Goal: Check status

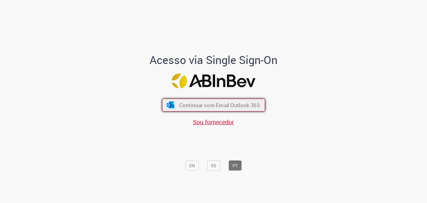
click at [243, 105] on span "Continuar com Email Outlook 365" at bounding box center [219, 104] width 81 height 7
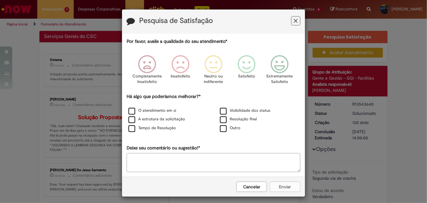
click at [295, 20] on icon "Feedback" at bounding box center [296, 21] width 4 height 6
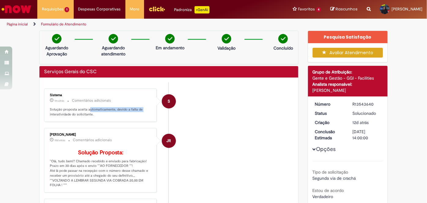
drag, startPoint x: 86, startPoint y: 106, endPoint x: 138, endPoint y: 105, distance: 52.0
click at [138, 105] on div "Sistema 1m atrás 1m atrás Comentários adicionais Solução proposta aceita automa…" at bounding box center [100, 105] width 109 height 30
drag, startPoint x: 60, startPoint y: 114, endPoint x: 99, endPoint y: 114, distance: 38.8
click at [99, 114] on p "Solução proposta aceita automaticamente, devido a falta de interatividade do so…" at bounding box center [101, 111] width 102 height 9
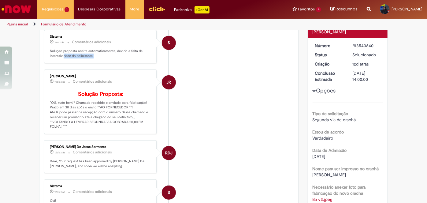
scroll to position [65, 0]
